Goal: Task Accomplishment & Management: Manage account settings

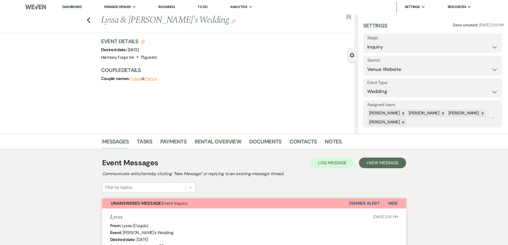
select select "5"
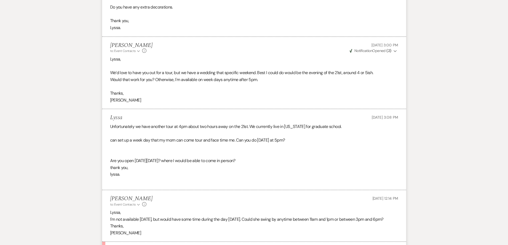
scroll to position [562, 0]
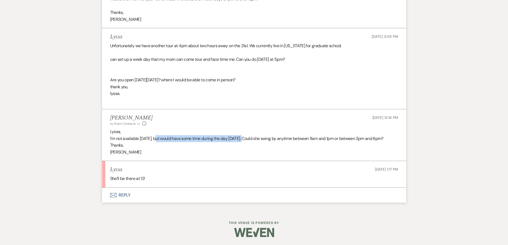
drag, startPoint x: 155, startPoint y: 138, endPoint x: 245, endPoint y: 140, distance: 90.0
click at [245, 140] on p "I'm not available [DATE], but would have some time during the day [DATE]. Could…" at bounding box center [254, 138] width 288 height 7
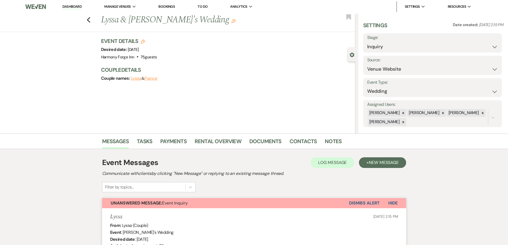
scroll to position [0, 0]
click at [64, 5] on link "Dashboard" at bounding box center [71, 7] width 19 height 5
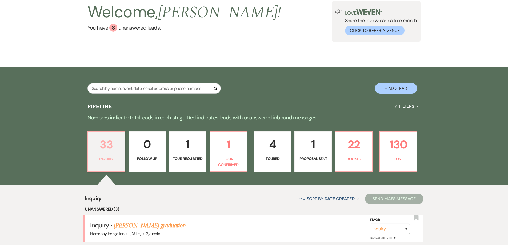
scroll to position [107, 0]
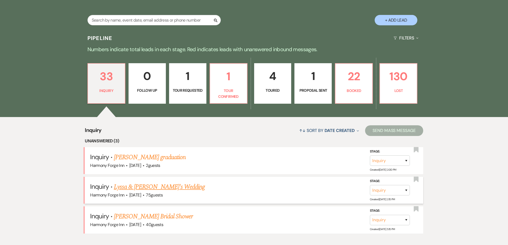
click at [129, 184] on link "Lyssa & [PERSON_NAME]'s Wedding" at bounding box center [159, 187] width 91 height 10
select select "5"
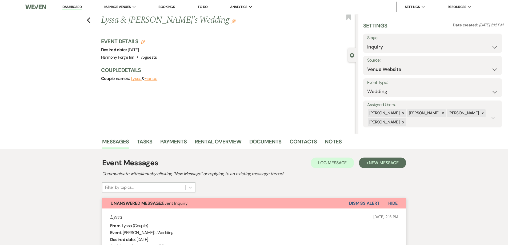
click at [387, 41] on label "Stage:" at bounding box center [432, 38] width 131 height 8
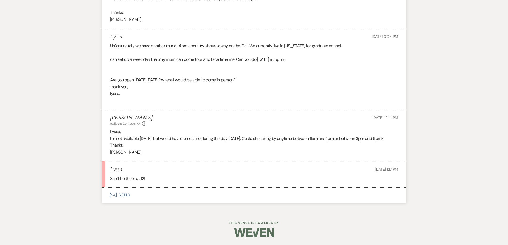
click at [118, 193] on button "Envelope Reply" at bounding box center [254, 195] width 304 height 15
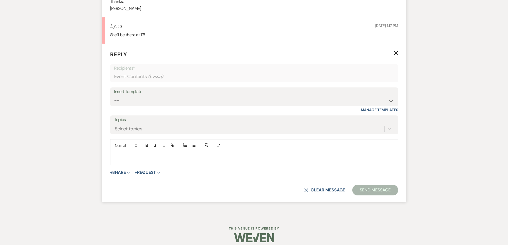
scroll to position [706, 0]
click at [131, 158] on p at bounding box center [254, 158] width 280 height 6
click at [390, 191] on button "Send Message" at bounding box center [376, 189] width 46 height 11
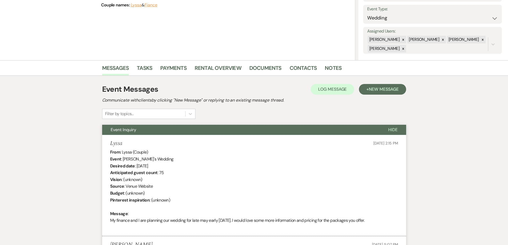
scroll to position [0, 0]
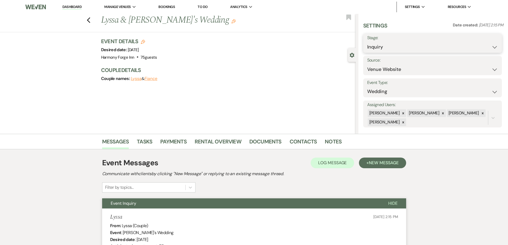
click at [394, 49] on select "Inquiry Follow Up Tour Requested Tour Confirmed Toured Proposal Sent Booked Lost" at bounding box center [432, 47] width 131 height 10
select select "4"
click at [367, 42] on select "Inquiry Follow Up Tour Requested Tour Confirmed Toured Proposal Sent Booked Lost" at bounding box center [432, 47] width 131 height 10
click at [483, 44] on button "Save" at bounding box center [487, 43] width 30 height 11
click at [74, 6] on link "Dashboard" at bounding box center [71, 7] width 19 height 5
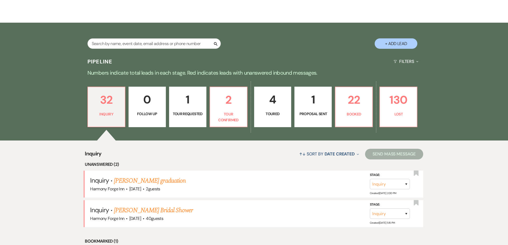
scroll to position [80, 0]
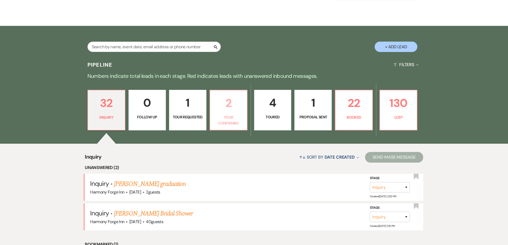
click at [228, 116] on p "Tour Confirmed" at bounding box center [229, 120] width 30 height 12
select select "4"
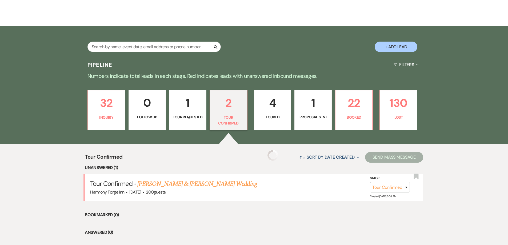
select select "4"
click at [188, 114] on p "Tour Requested" at bounding box center [188, 117] width 30 height 6
select select "2"
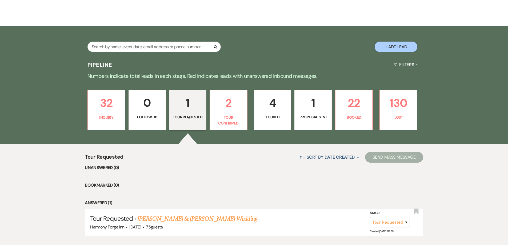
scroll to position [114, 0]
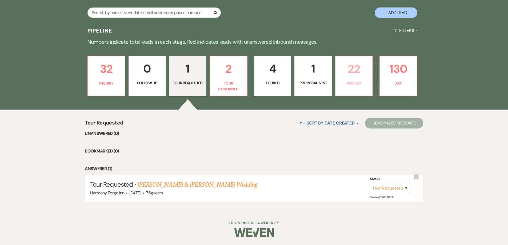
click at [359, 71] on p "22" at bounding box center [354, 69] width 30 height 18
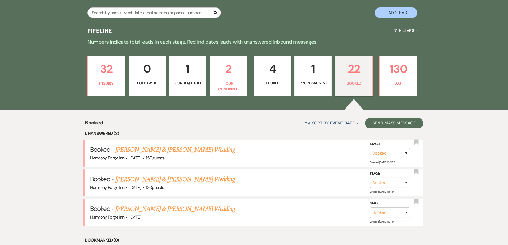
click at [306, 80] on p "Proposal Sent" at bounding box center [313, 83] width 30 height 6
select select "6"
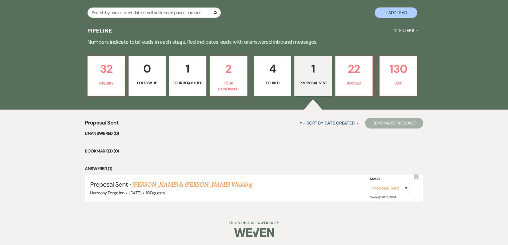
click at [275, 80] on p "Toured" at bounding box center [273, 83] width 30 height 6
select select "5"
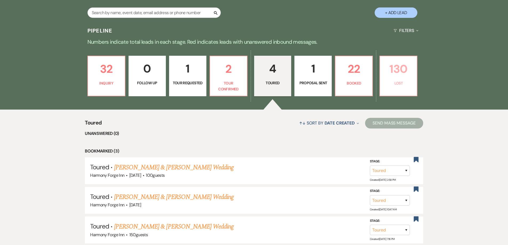
click at [398, 76] on p "130" at bounding box center [399, 69] width 30 height 18
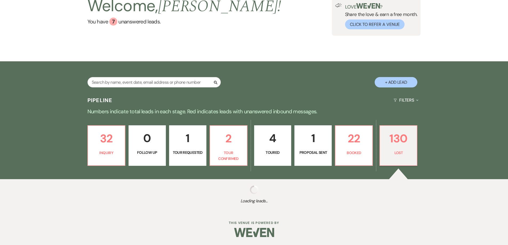
select select "8"
select select "5"
select select "8"
select select "5"
select select "8"
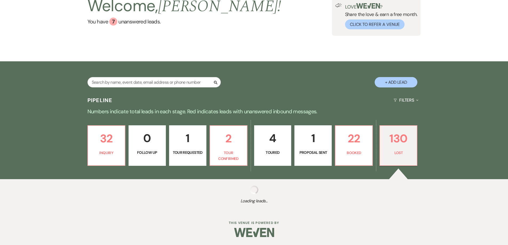
select select "5"
select select "8"
select select "5"
select select "8"
select select "5"
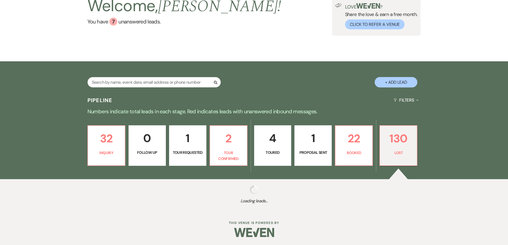
select select "8"
select select "5"
select select "8"
select select "5"
select select "8"
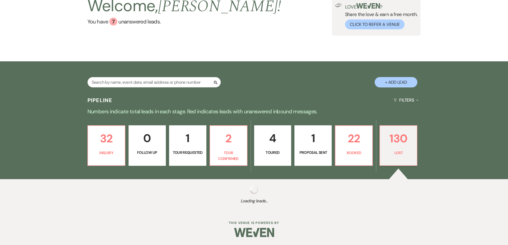
select select "6"
select select "8"
select select "6"
select select "8"
select select "6"
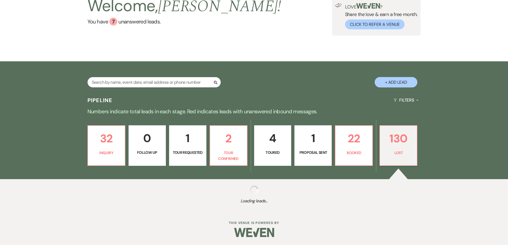
select select "8"
select select "11"
select select "8"
select select "5"
select select "8"
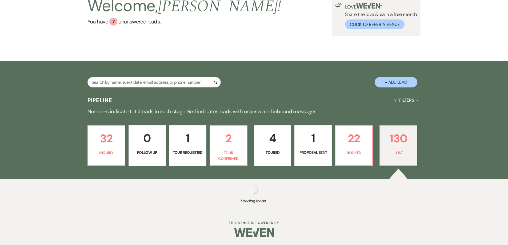
select select "10"
select select "8"
select select "5"
select select "8"
select select "5"
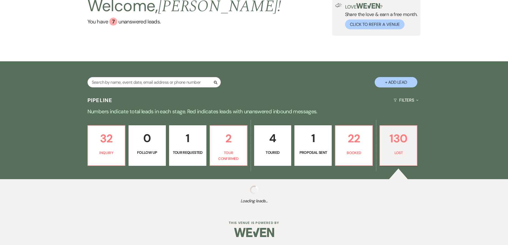
select select "8"
select select "5"
select select "8"
select select "5"
select select "8"
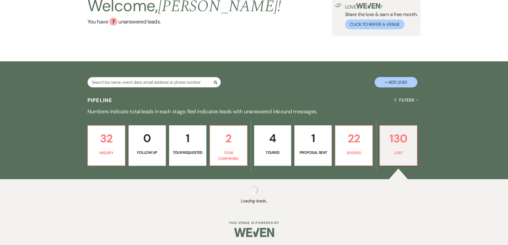
select select "6"
select select "8"
select select "5"
select select "8"
select select "5"
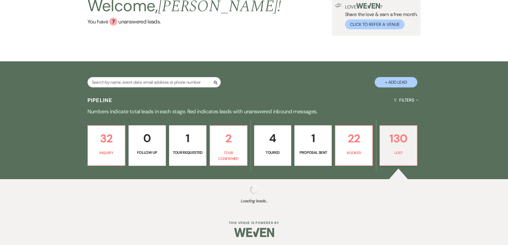
select select "8"
select select "5"
select select "8"
select select "5"
select select "8"
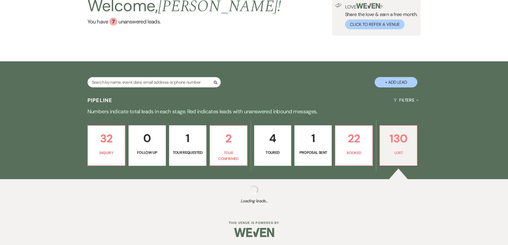
select select "6"
select select "8"
select select "5"
select select "8"
select select "5"
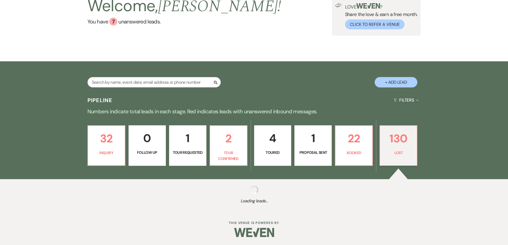
select select "8"
select select "6"
select select "8"
select select "5"
select select "8"
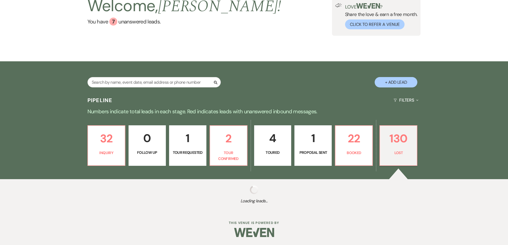
select select "5"
select select "8"
select select "5"
select select "8"
select select "5"
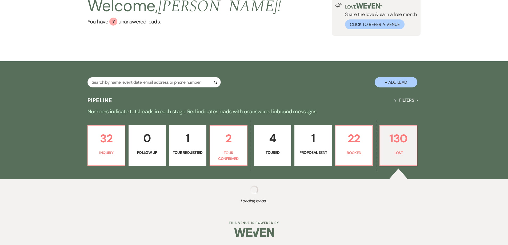
select select "8"
select select "5"
select select "8"
select select "5"
select select "8"
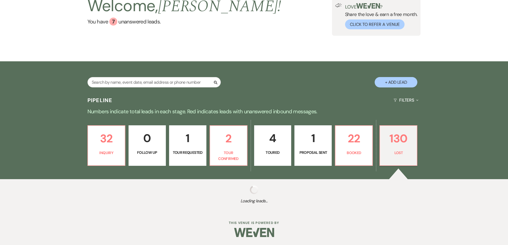
select select "5"
select select "8"
select select "7"
select select "8"
select select "5"
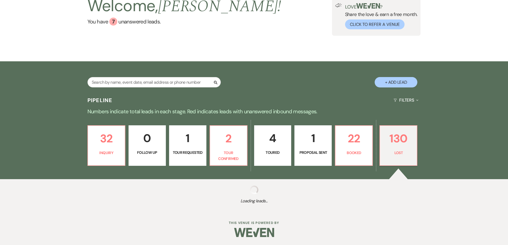
select select "8"
select select "5"
select select "8"
select select "5"
select select "8"
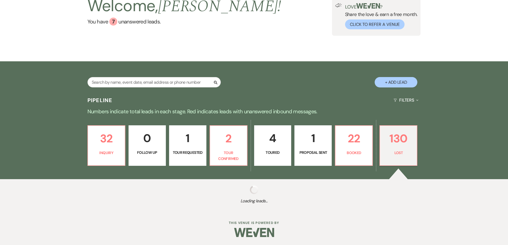
select select "5"
select select "8"
select select "5"
select select "8"
select select "5"
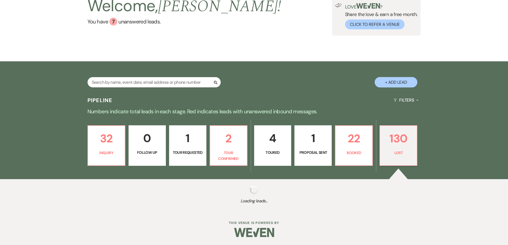
select select "8"
select select "5"
select select "8"
select select "5"
select select "8"
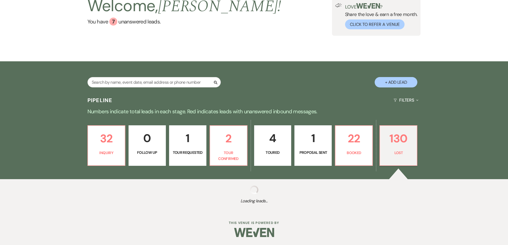
select select "5"
select select "8"
select select "1"
select select "8"
select select "5"
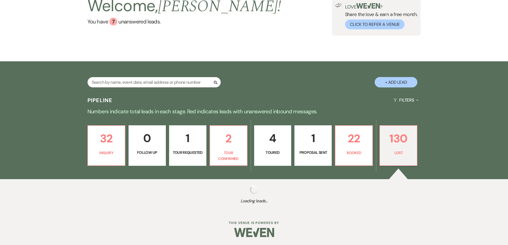
select select "8"
select select "7"
select select "8"
select select "5"
select select "8"
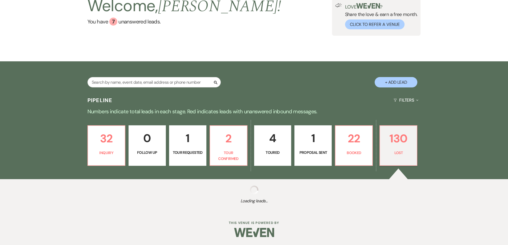
select select "6"
select select "8"
select select "5"
select select "8"
select select "7"
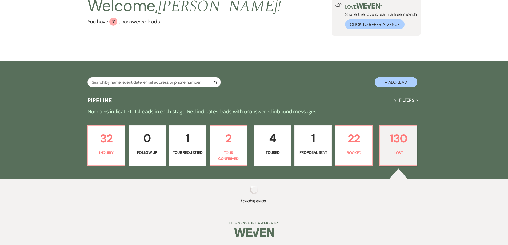
select select "8"
select select "5"
select select "8"
select select "5"
select select "8"
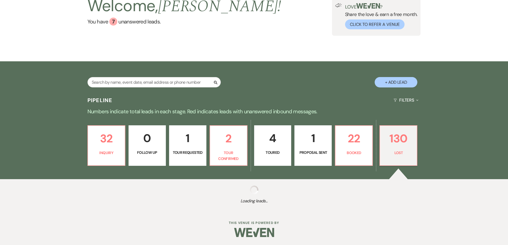
select select "5"
select select "8"
select select "5"
select select "8"
select select "5"
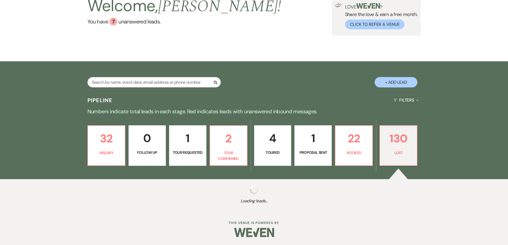
select select "8"
select select "5"
select select "8"
select select "5"
select select "8"
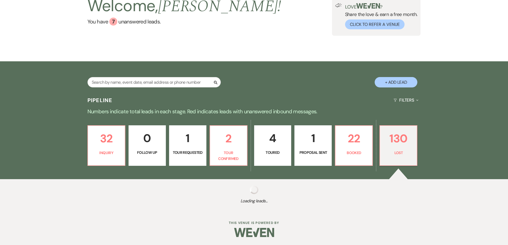
select select "5"
select select "8"
select select "5"
select select "8"
select select "5"
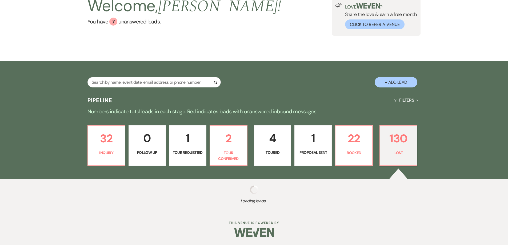
select select "8"
select select "5"
select select "8"
select select "5"
select select "8"
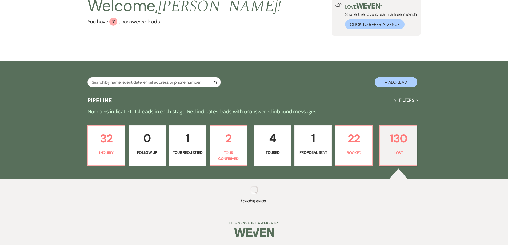
select select "5"
select select "8"
select select "5"
select select "8"
select select "5"
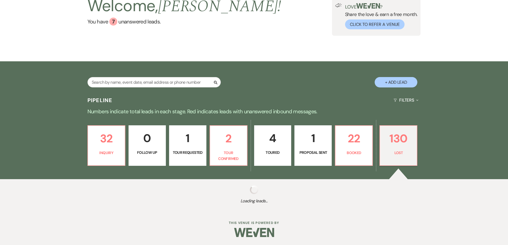
select select "8"
select select "5"
select select "8"
select select "5"
select select "8"
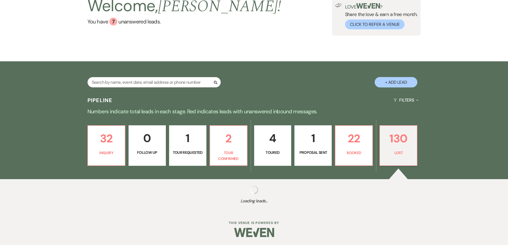
select select "7"
select select "8"
select select "5"
select select "8"
select select "5"
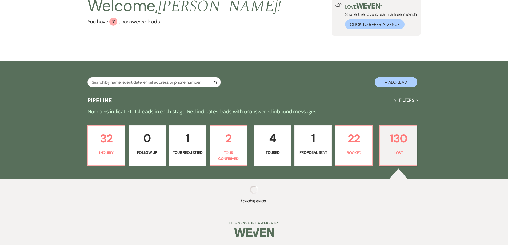
select select "8"
select select "5"
select select "8"
select select "6"
select select "8"
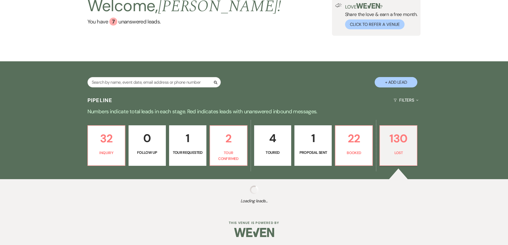
select select "5"
select select "8"
select select "5"
select select "8"
select select "10"
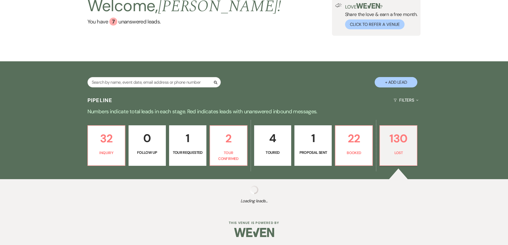
select select "8"
select select "10"
select select "8"
select select "6"
select select "8"
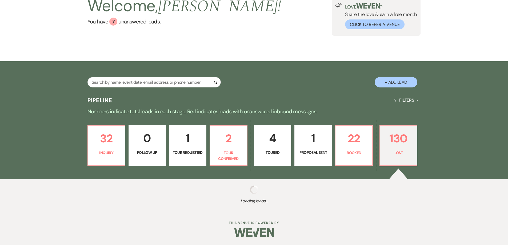
select select "10"
select select "8"
select select "5"
select select "8"
select select "5"
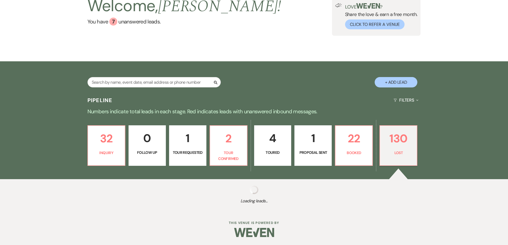
select select "8"
select select "10"
select select "8"
select select "10"
select select "8"
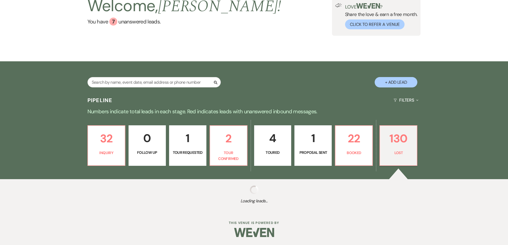
select select "7"
select select "8"
select select "5"
select select "8"
select select "5"
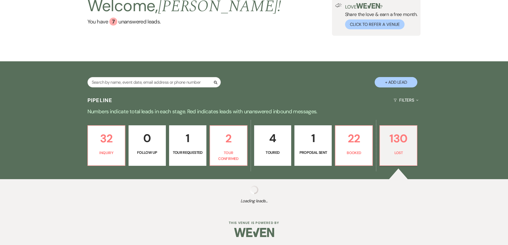
select select "8"
select select "7"
select select "8"
select select "5"
select select "8"
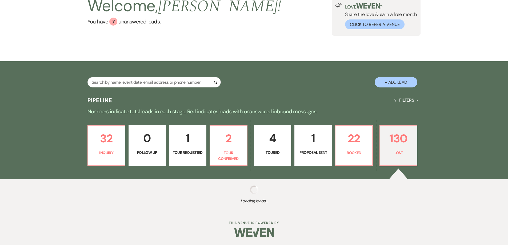
select select "5"
select select "8"
select select "5"
select select "8"
select select "10"
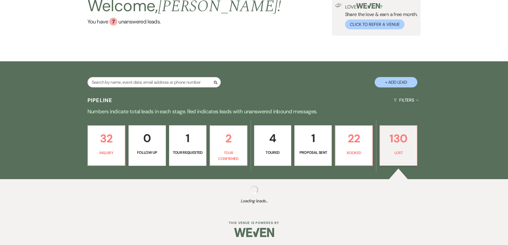
select select "8"
select select "7"
select select "8"
select select "10"
select select "8"
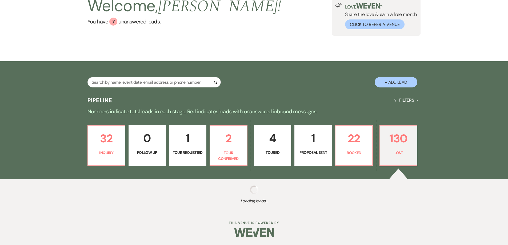
select select "10"
select select "8"
select select "7"
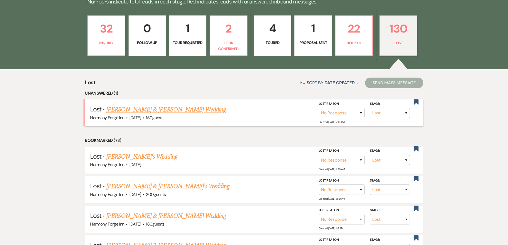
scroll to position [141, 0]
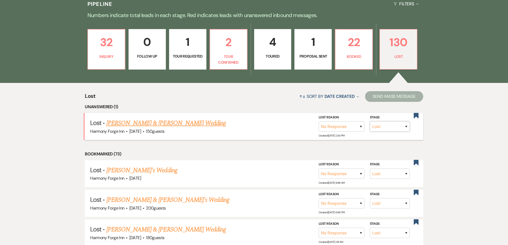
click at [395, 130] on select "Inquiry Follow Up Tour Requested Tour Confirmed Toured Proposal Sent Booked Lost" at bounding box center [390, 126] width 40 height 10
click at [370, 121] on select "Inquiry Follow Up Tour Requested Tour Confirmed Toured Proposal Sent Booked Lost" at bounding box center [390, 126] width 40 height 10
click at [390, 128] on button "Save" at bounding box center [399, 126] width 27 height 11
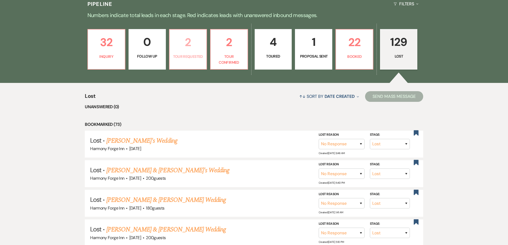
click at [192, 64] on link "2 Tour Requested" at bounding box center [188, 49] width 38 height 41
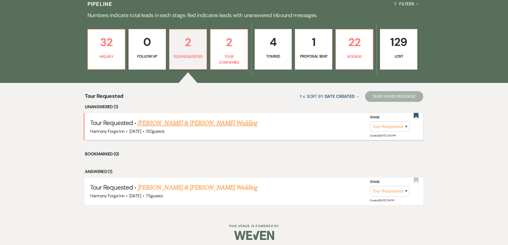
scroll to position [144, 0]
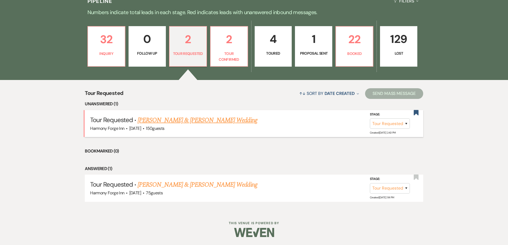
click at [182, 120] on link "[PERSON_NAME] & [PERSON_NAME] Wedding" at bounding box center [198, 121] width 120 height 10
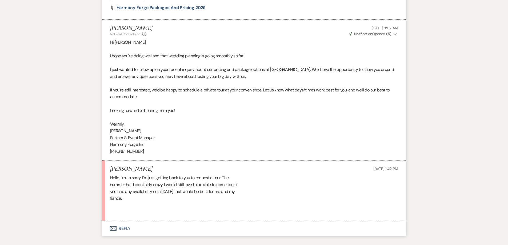
scroll to position [457, 0]
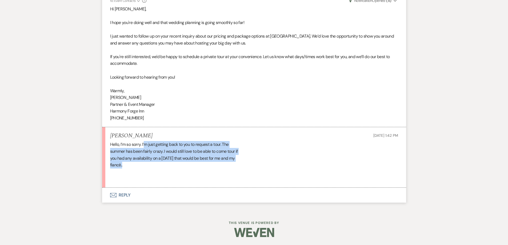
drag, startPoint x: 145, startPoint y: 144, endPoint x: 240, endPoint y: 162, distance: 96.9
click at [240, 162] on div "Hello, I’m so sorry. I’m just getting back to you to request a tour. The summer…" at bounding box center [254, 161] width 288 height 41
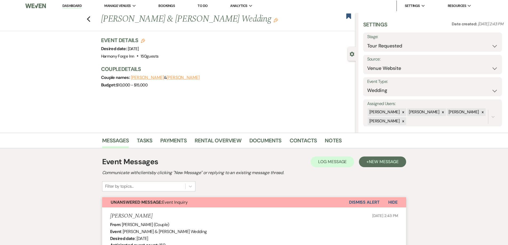
scroll to position [0, 0]
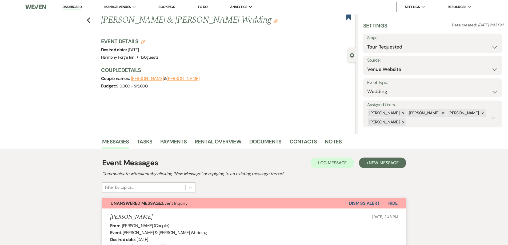
click at [66, 4] on li "Dashboard" at bounding box center [72, 7] width 25 height 11
click at [67, 8] on link "Dashboard" at bounding box center [71, 7] width 19 height 5
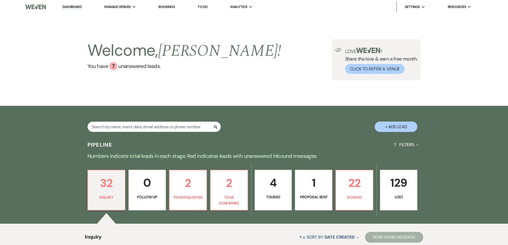
click at [322, 190] on p "1" at bounding box center [314, 183] width 30 height 18
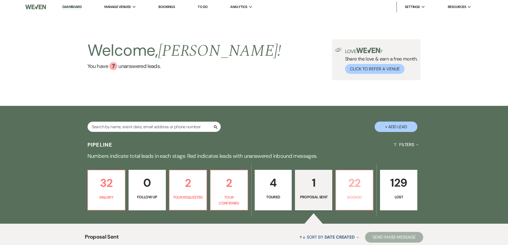
click at [359, 189] on p "22" at bounding box center [354, 183] width 30 height 18
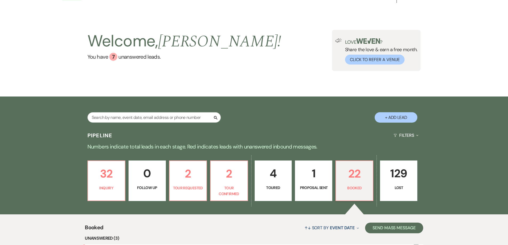
scroll to position [133, 0]
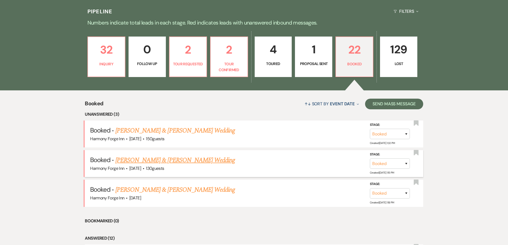
click at [162, 161] on link "[PERSON_NAME] & [PERSON_NAME] Wedding" at bounding box center [176, 161] width 120 height 10
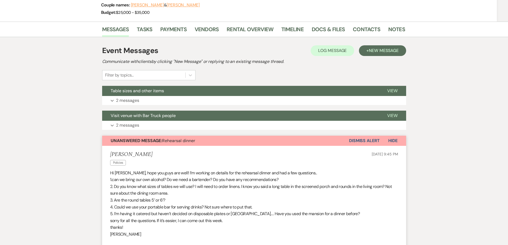
scroll to position [80, 0]
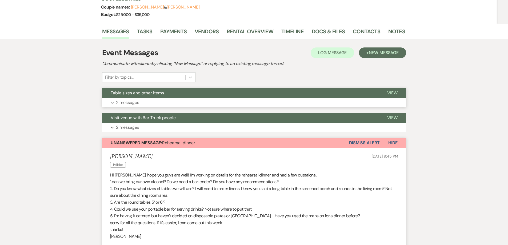
click at [129, 104] on p "2 messages" at bounding box center [127, 102] width 23 height 7
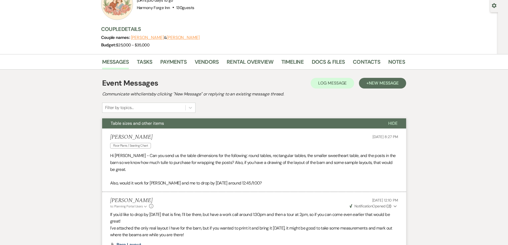
scroll to position [0, 0]
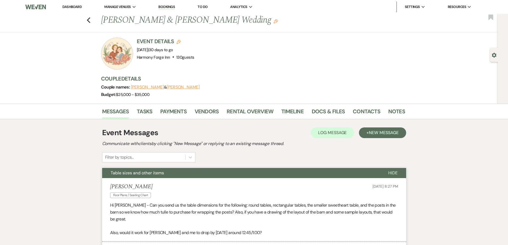
click at [71, 3] on li "Dashboard" at bounding box center [72, 7] width 25 height 11
click at [69, 7] on link "Dashboard" at bounding box center [71, 7] width 19 height 5
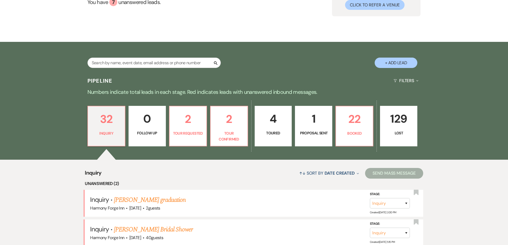
scroll to position [133, 0]
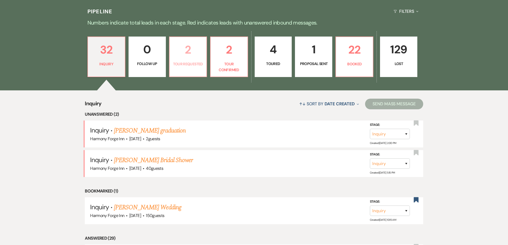
click at [184, 64] on p "Tour Requested" at bounding box center [188, 64] width 30 height 6
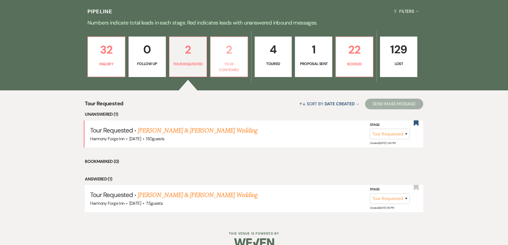
click at [228, 63] on p "Tour Confirmed" at bounding box center [229, 67] width 30 height 12
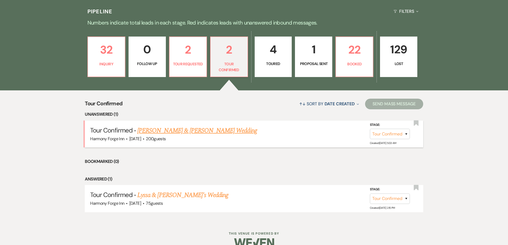
click at [183, 133] on link "[PERSON_NAME] & [PERSON_NAME] Wedding" at bounding box center [197, 131] width 120 height 10
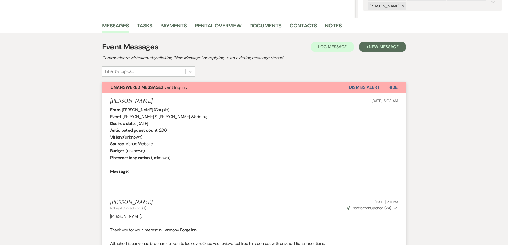
scroll to position [51, 0]
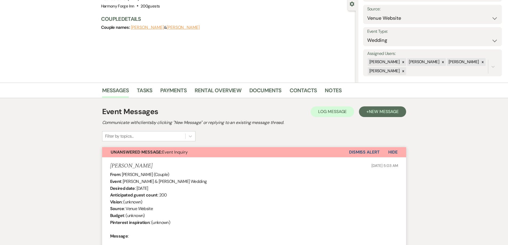
click at [353, 152] on button "Dismiss Alert" at bounding box center [364, 152] width 31 height 10
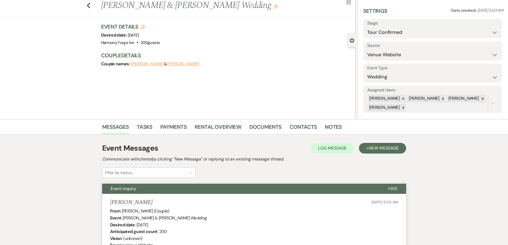
scroll to position [0, 0]
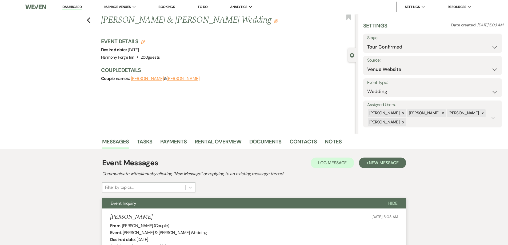
click at [74, 6] on link "Dashboard" at bounding box center [71, 7] width 19 height 5
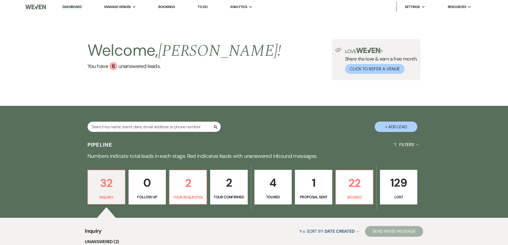
scroll to position [80, 0]
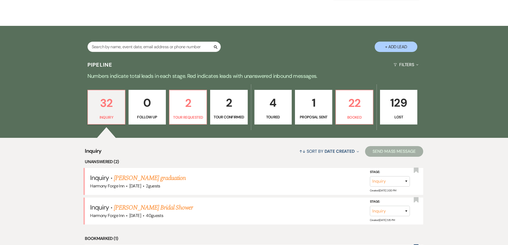
click at [321, 112] on link "1 Proposal Sent" at bounding box center [313, 107] width 37 height 35
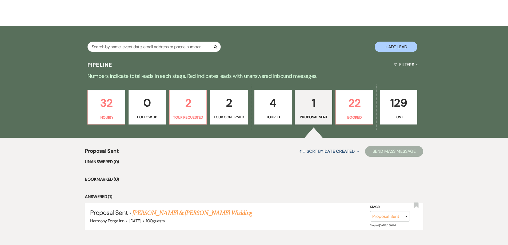
click at [335, 106] on div "32 Inquiry 0 Follow Up 2 Tour Requested 2 Tour Confirmed 4 Toured 1 Proposal Se…" at bounding box center [254, 111] width 384 height 54
click at [320, 108] on p "1" at bounding box center [314, 103] width 30 height 18
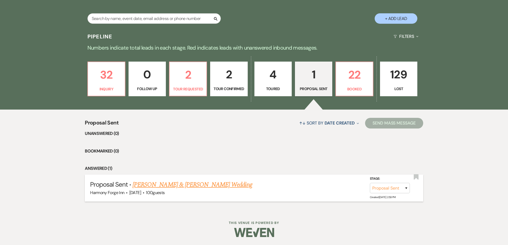
click at [173, 187] on link "[PERSON_NAME] & [PERSON_NAME] Wedding" at bounding box center [193, 185] width 120 height 10
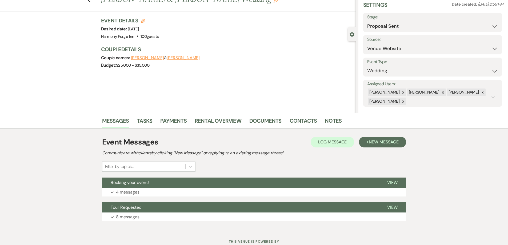
scroll to position [39, 0]
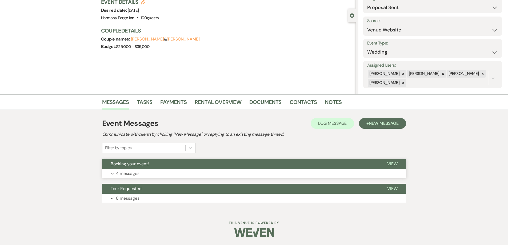
click at [133, 172] on p "4 messages" at bounding box center [127, 173] width 23 height 7
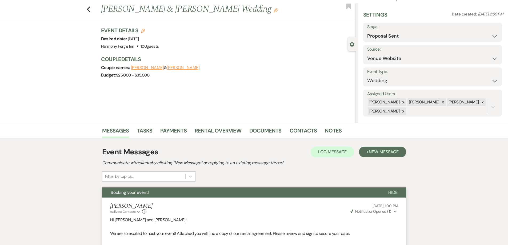
scroll to position [0, 0]
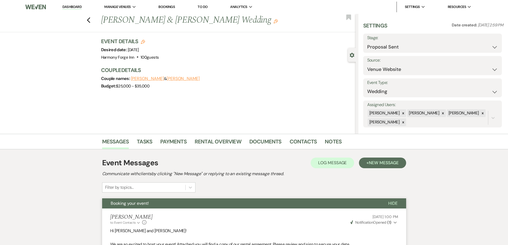
click at [68, 6] on link "Dashboard" at bounding box center [71, 7] width 19 height 5
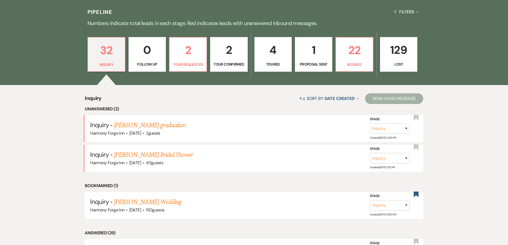
scroll to position [133, 0]
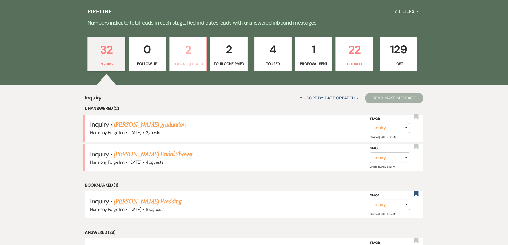
click at [181, 49] on p "2" at bounding box center [188, 50] width 30 height 18
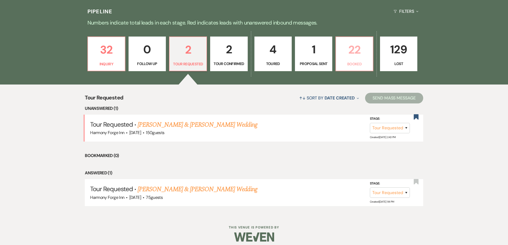
click at [351, 63] on p "Booked" at bounding box center [354, 64] width 30 height 6
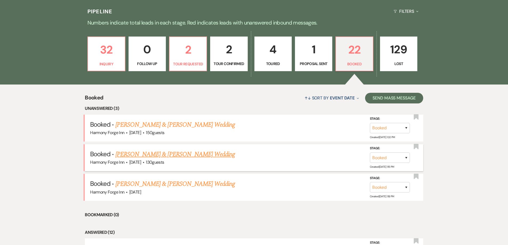
click at [143, 154] on link "[PERSON_NAME] & [PERSON_NAME] Wedding" at bounding box center [176, 155] width 120 height 10
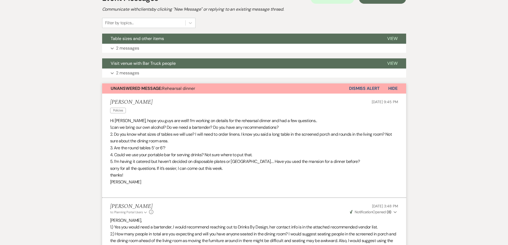
scroll to position [133, 0]
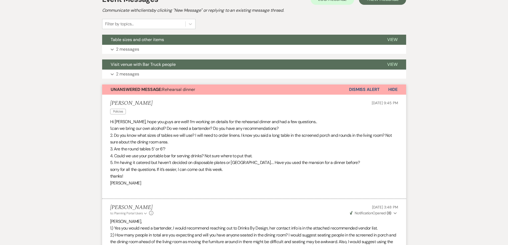
click at [357, 91] on button "Dismiss Alert" at bounding box center [364, 90] width 31 height 10
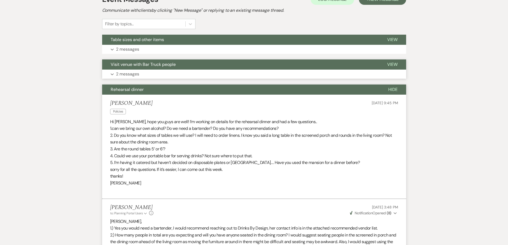
click at [120, 73] on p "2 messages" at bounding box center [127, 74] width 23 height 7
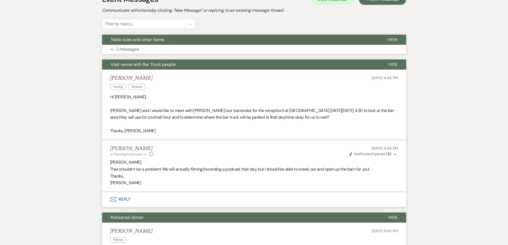
click at [121, 48] on p "2 messages" at bounding box center [127, 49] width 23 height 7
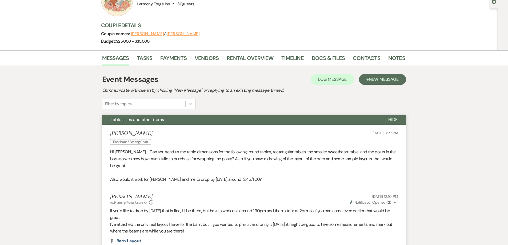
scroll to position [0, 0]
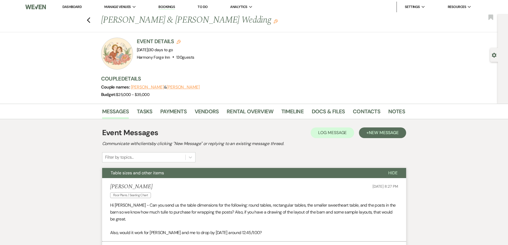
click at [73, 6] on link "Dashboard" at bounding box center [71, 7] width 19 height 5
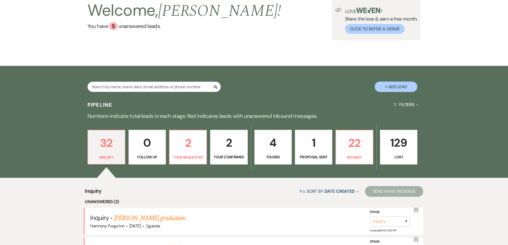
scroll to position [107, 0]
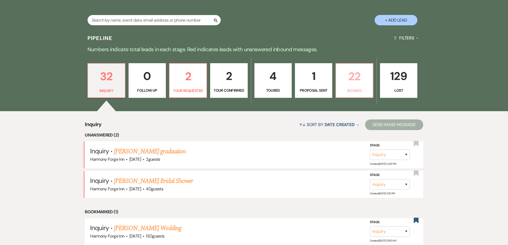
click at [359, 74] on p "22" at bounding box center [354, 77] width 30 height 18
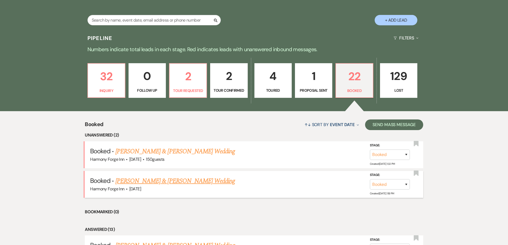
click at [134, 181] on link "[PERSON_NAME] & [PERSON_NAME] Wedding" at bounding box center [176, 181] width 120 height 10
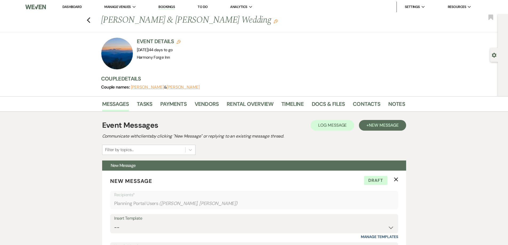
click at [78, 7] on link "Dashboard" at bounding box center [71, 7] width 19 height 5
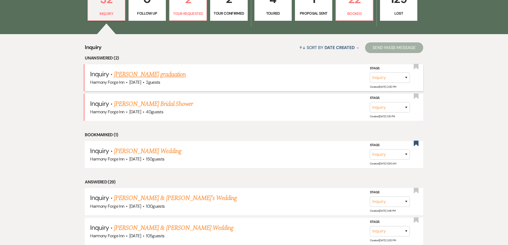
scroll to position [187, 0]
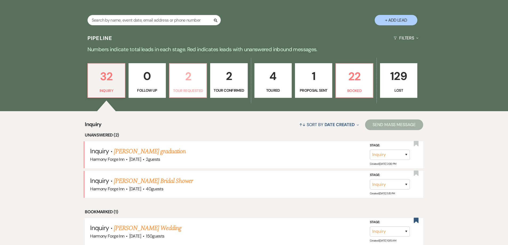
click at [184, 76] on p "2" at bounding box center [188, 77] width 30 height 18
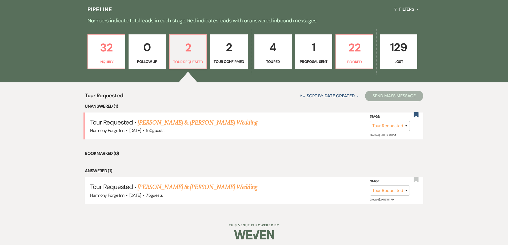
scroll to position [138, 0]
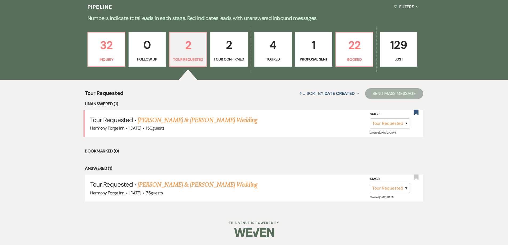
click at [172, 161] on ul "Unanswered (1) Tour Requested · [PERSON_NAME] & [PERSON_NAME] Wedding Harmony F…" at bounding box center [254, 151] width 339 height 101
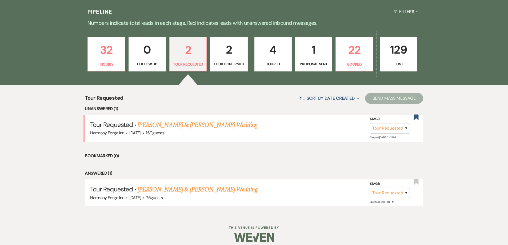
scroll to position [133, 0]
